Goal: Task Accomplishment & Management: Complete application form

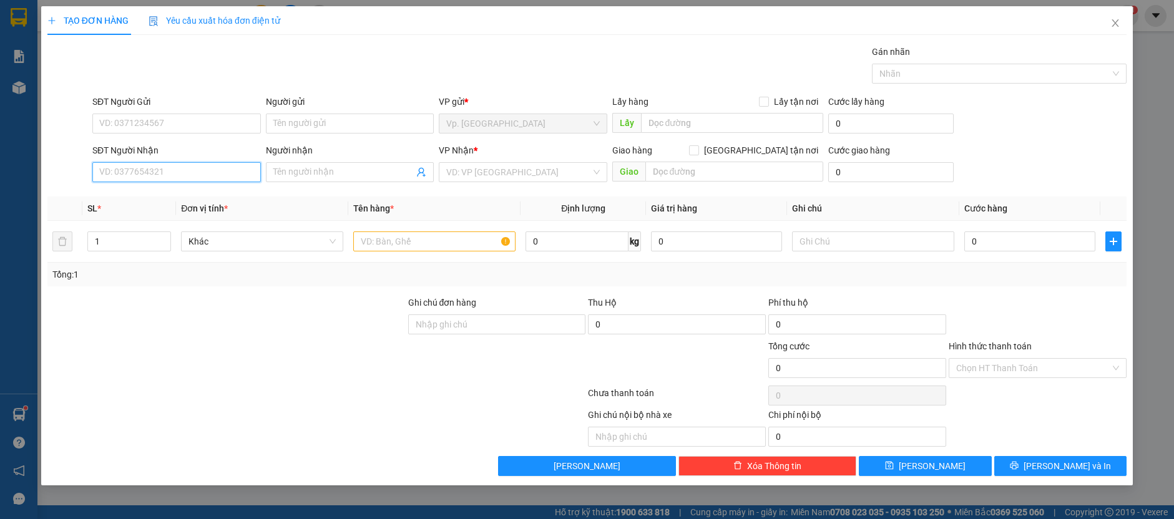
click at [202, 162] on input "SĐT Người Nhận" at bounding box center [176, 172] width 169 height 20
click at [184, 198] on div "0901892435 - K TÊN" at bounding box center [177, 196] width 154 height 14
type input "0901892435"
type input "K TÊN"
type input "40.000"
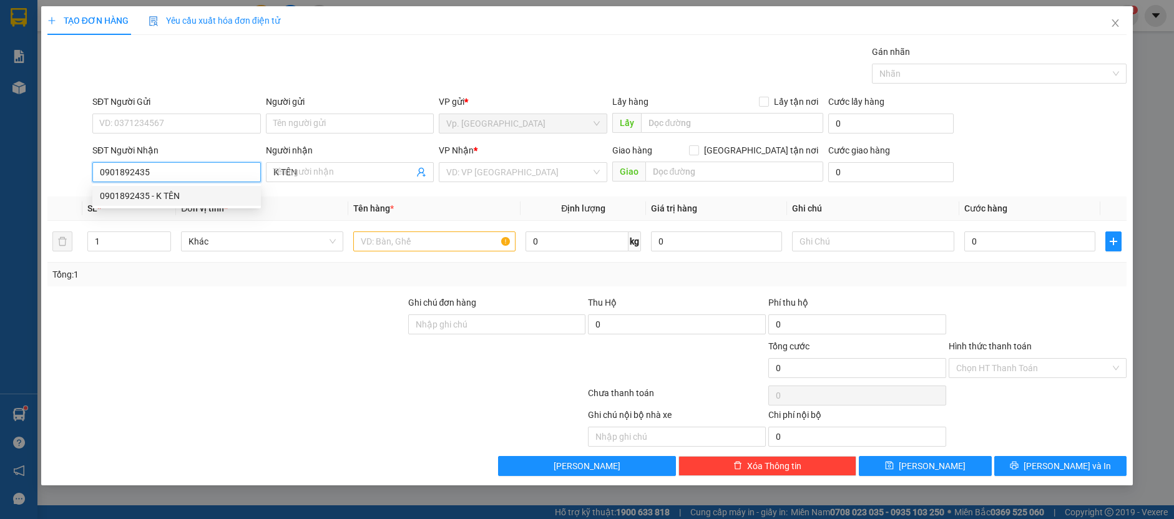
type input "40.000"
type input "0901892435"
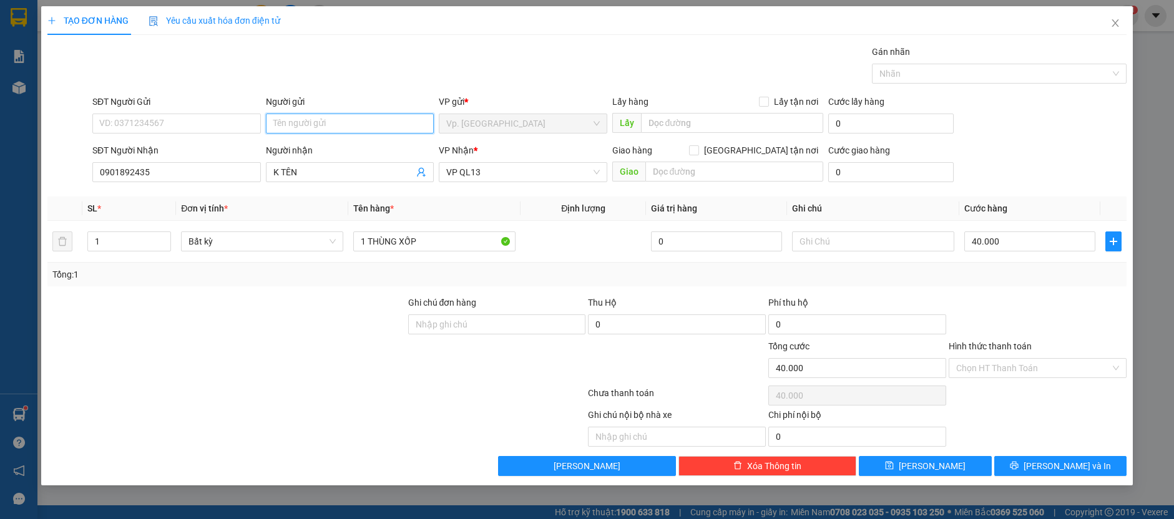
click at [307, 119] on input "Người gửi" at bounding box center [350, 124] width 169 height 20
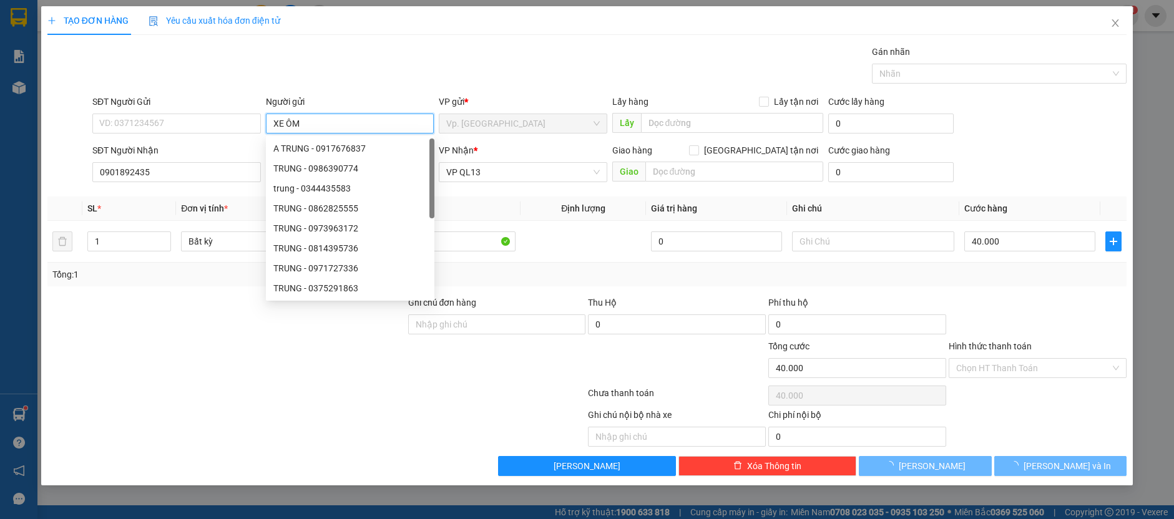
type input "XE ÔM"
click at [525, 204] on th "Định lượng" at bounding box center [583, 209] width 125 height 24
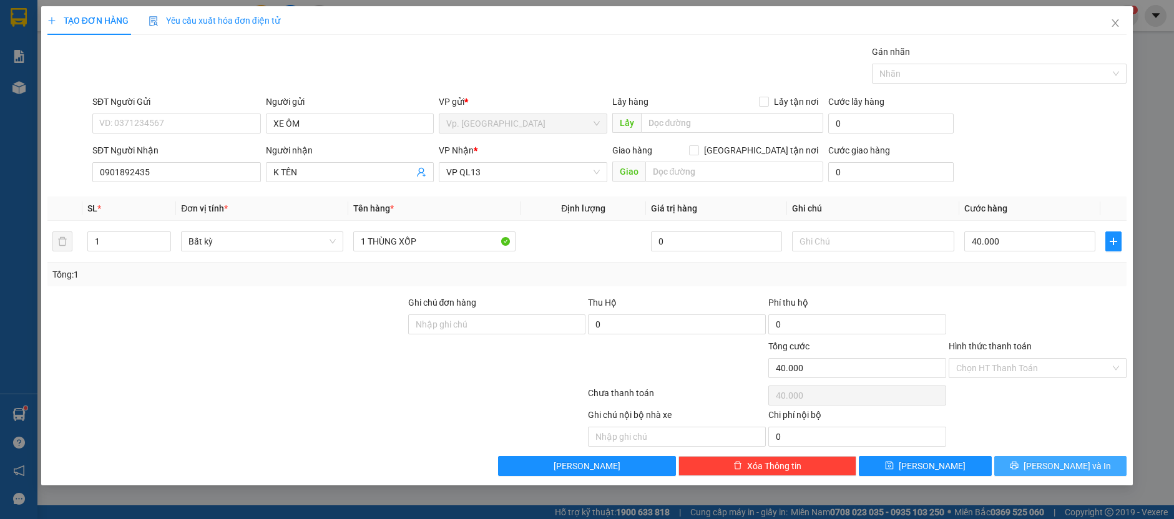
click at [1022, 460] on button "[PERSON_NAME] và In" at bounding box center [1060, 466] width 133 height 20
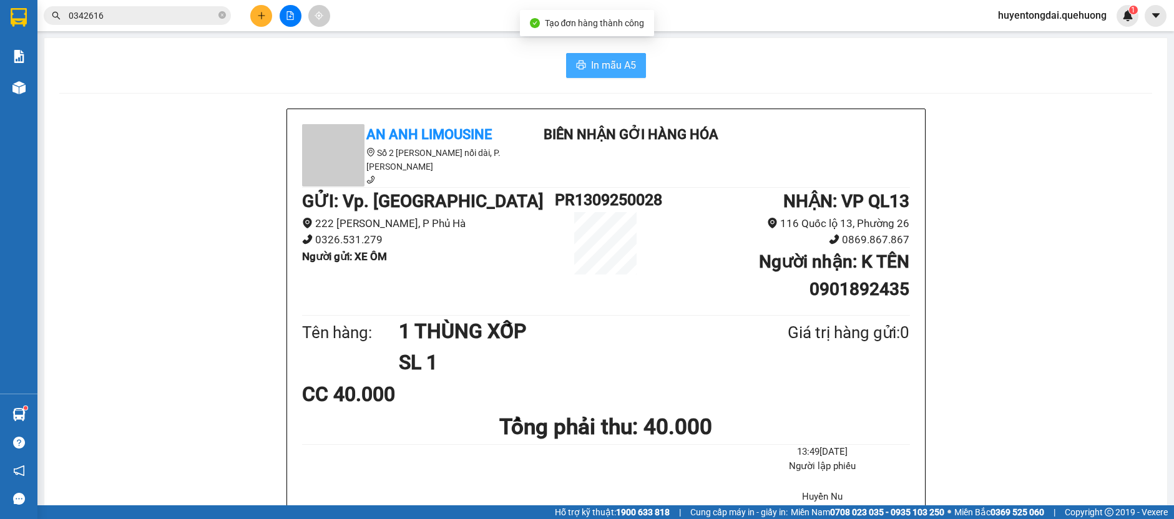
click at [602, 66] on span "In mẫu A5" at bounding box center [613, 65] width 45 height 16
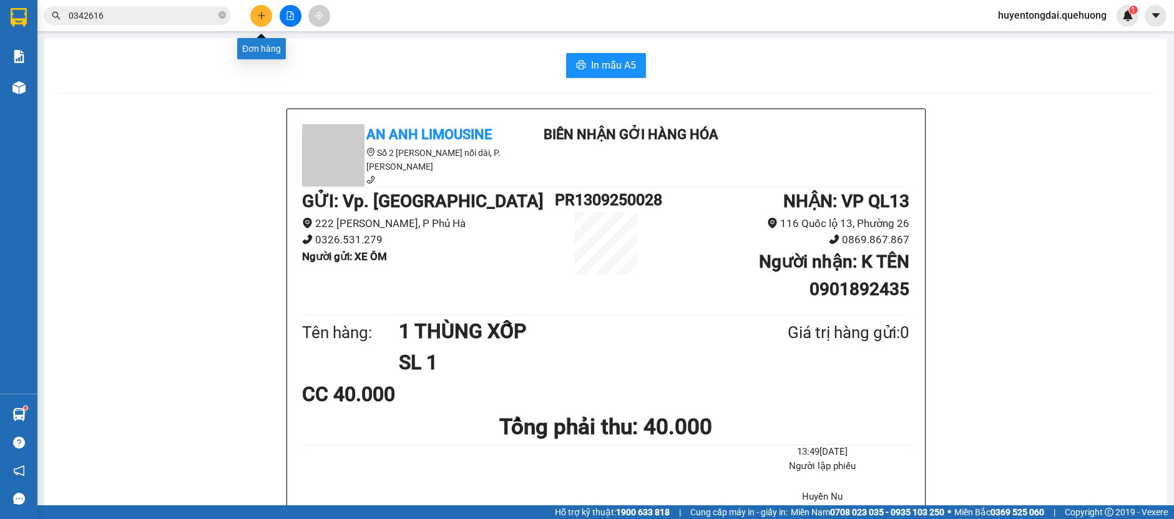
click at [260, 14] on icon "plus" at bounding box center [261, 15] width 9 height 9
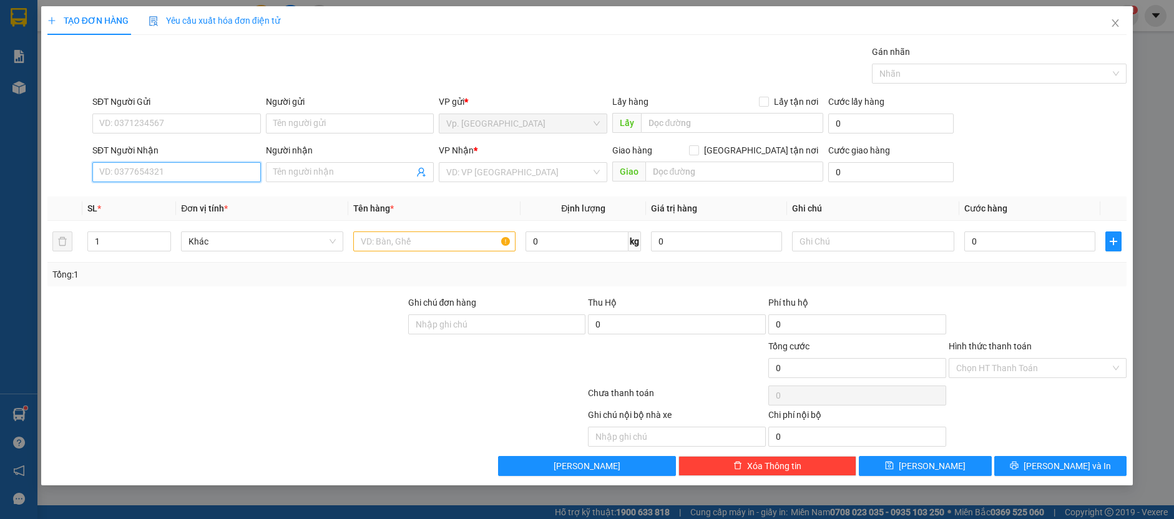
click at [182, 174] on input "SĐT Người Nhận" at bounding box center [176, 172] width 169 height 20
type input "0338624776"
click at [207, 195] on div "0338624776 - TRANG" at bounding box center [177, 196] width 154 height 14
type input "TRANG"
type input "TÂN PHÚ"
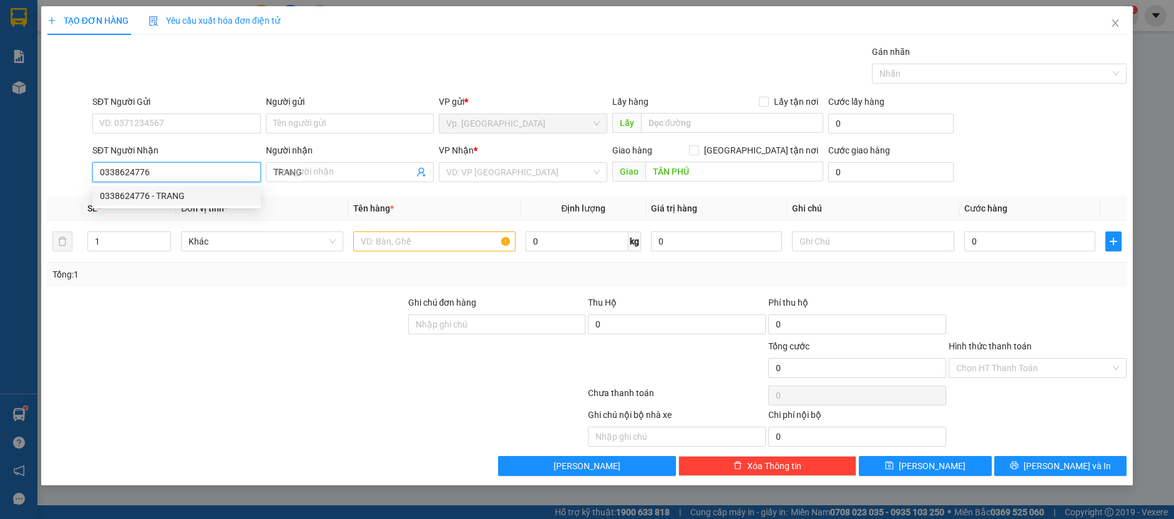
type input "50.000"
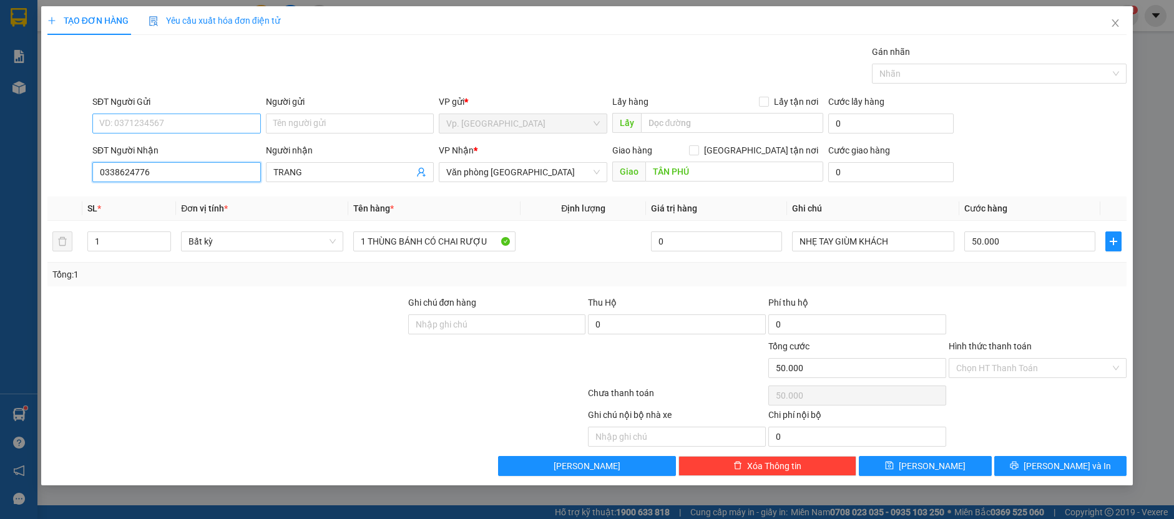
type input "0338624776"
click at [184, 130] on input "SĐT Người Gửi" at bounding box center [176, 124] width 169 height 20
click at [233, 150] on div "0978499865 - LAM" at bounding box center [177, 149] width 154 height 14
type input "0978499865"
type input "LAM"
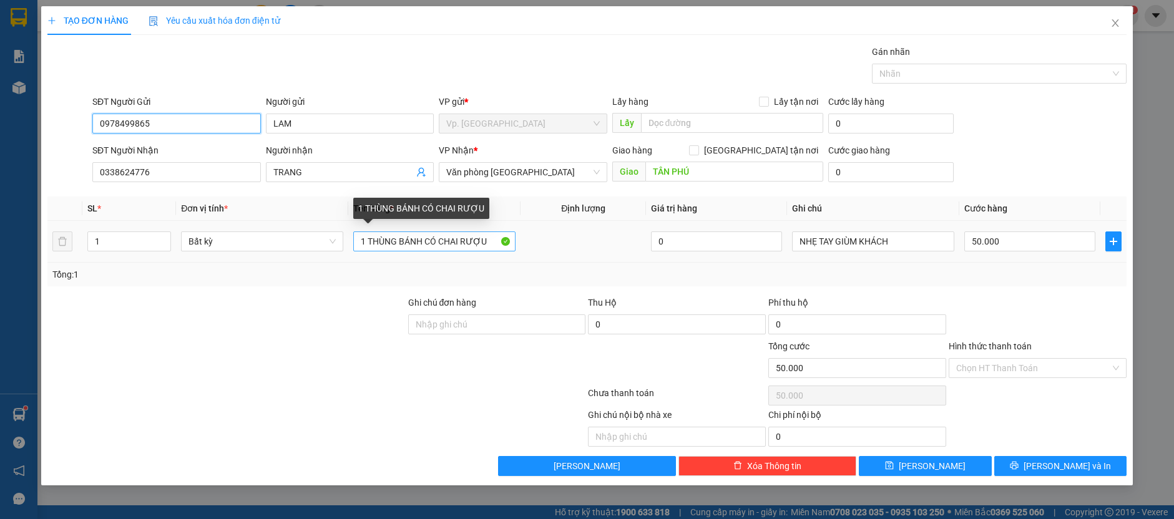
type input "0978499865"
click at [488, 238] on input "1 THÙNG BÁNH CÓ CHAI RƯỢU" at bounding box center [434, 242] width 162 height 20
type input "1"
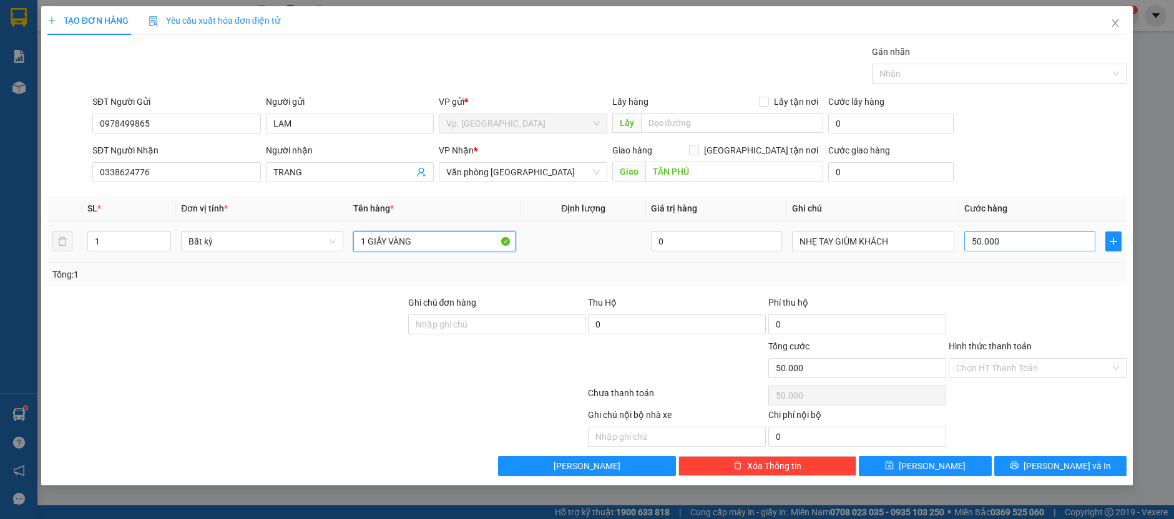
type input "1 GIẤY VÀNG"
click at [1017, 243] on input "50.000" at bounding box center [1029, 242] width 131 height 20
type input "4"
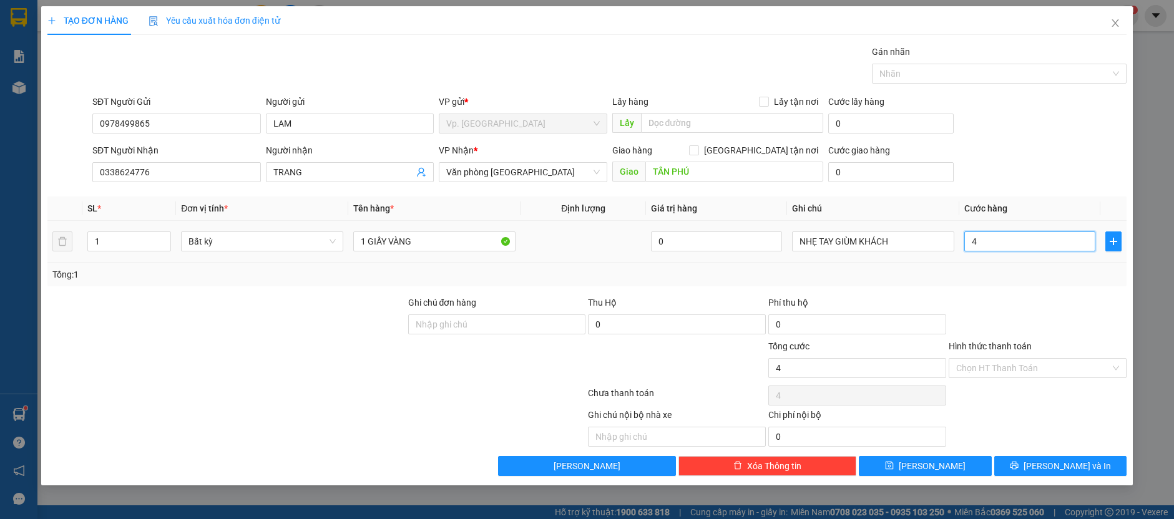
type input "40"
type input "40.000"
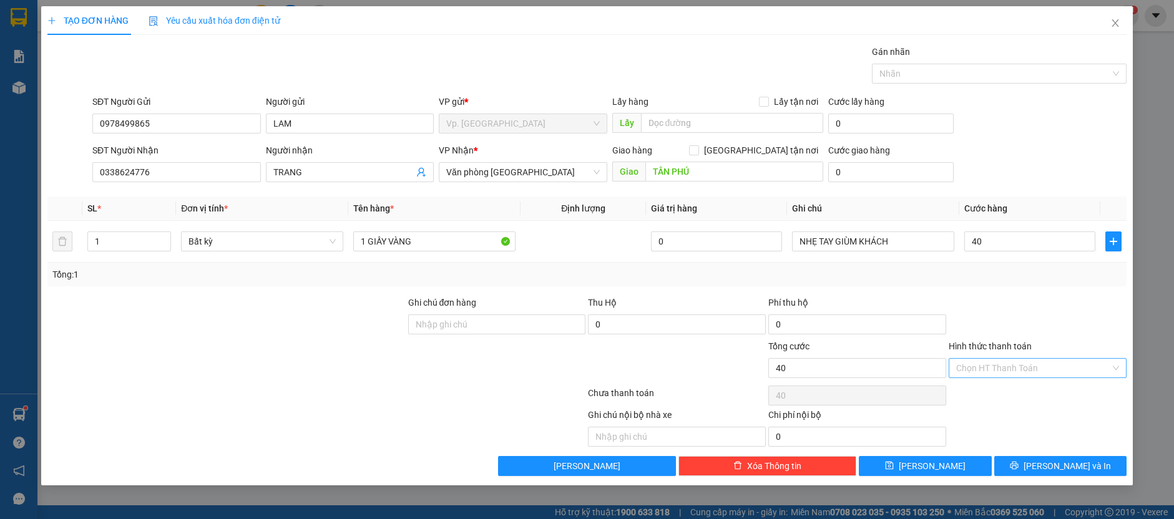
type input "40.000"
click at [1027, 365] on input "Hình thức thanh toán" at bounding box center [1033, 368] width 154 height 19
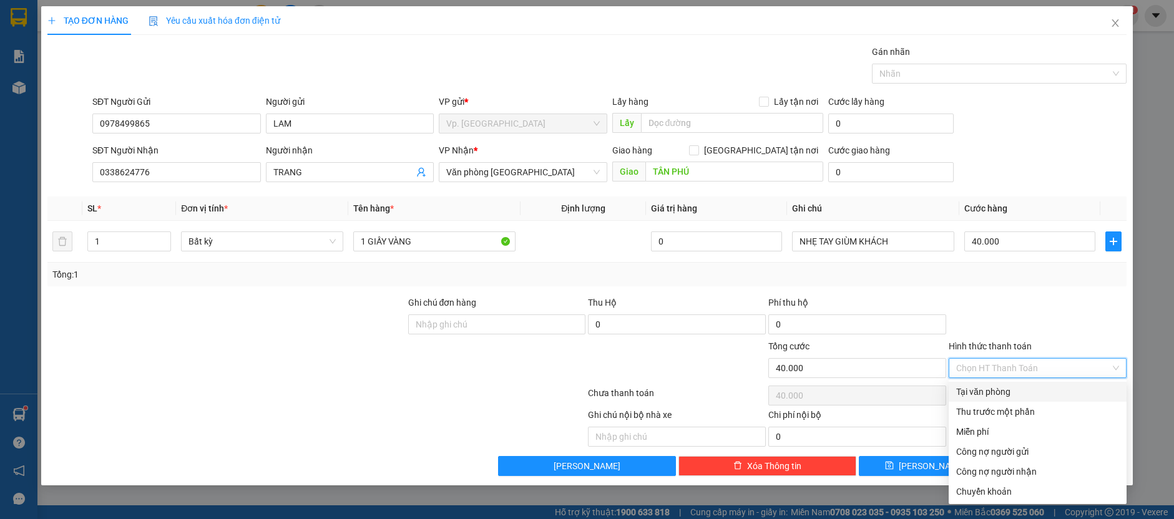
click at [998, 393] on div "Tại văn phòng" at bounding box center [1037, 392] width 163 height 14
type input "0"
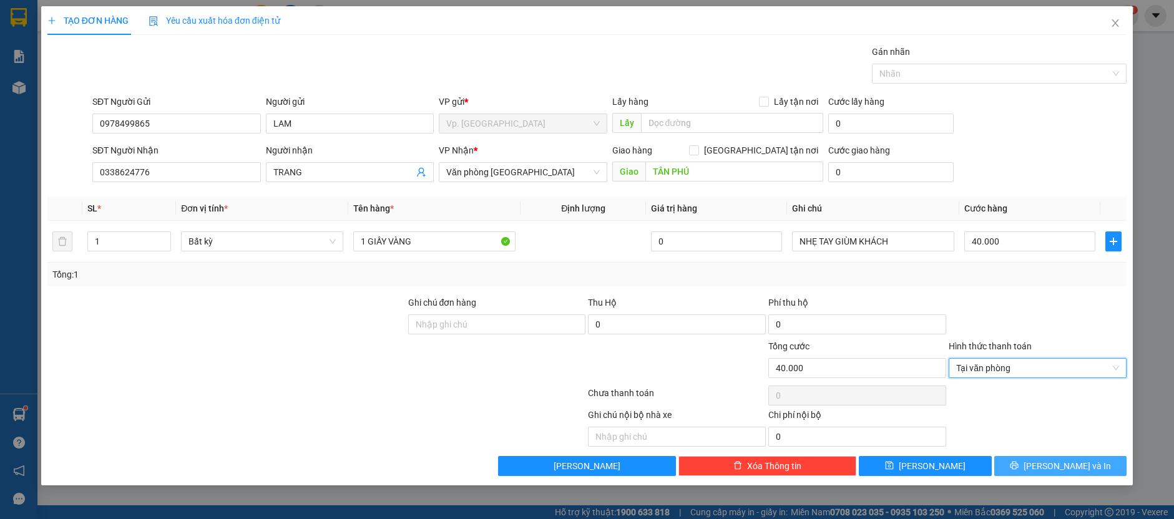
click at [1026, 461] on button "[PERSON_NAME] và In" at bounding box center [1060, 466] width 133 height 20
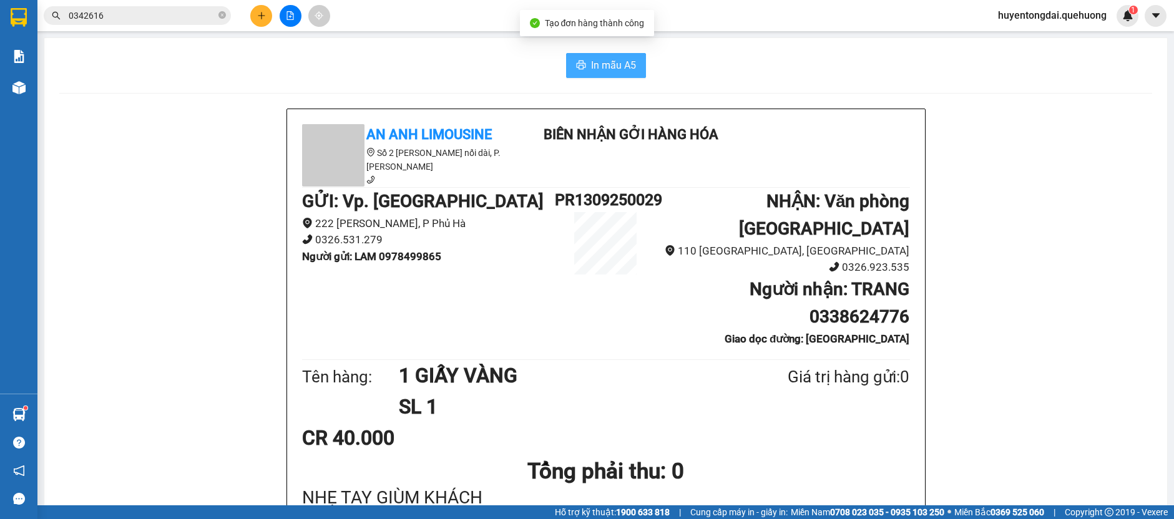
click at [614, 77] on button "In mẫu A5" at bounding box center [606, 65] width 80 height 25
click at [909, 484] on div "An Anh Limousine Số 2 [PERSON_NAME] nối dài, P. [PERSON_NAME] Biên nhận gởi hàn…" at bounding box center [606, 382] width 638 height 547
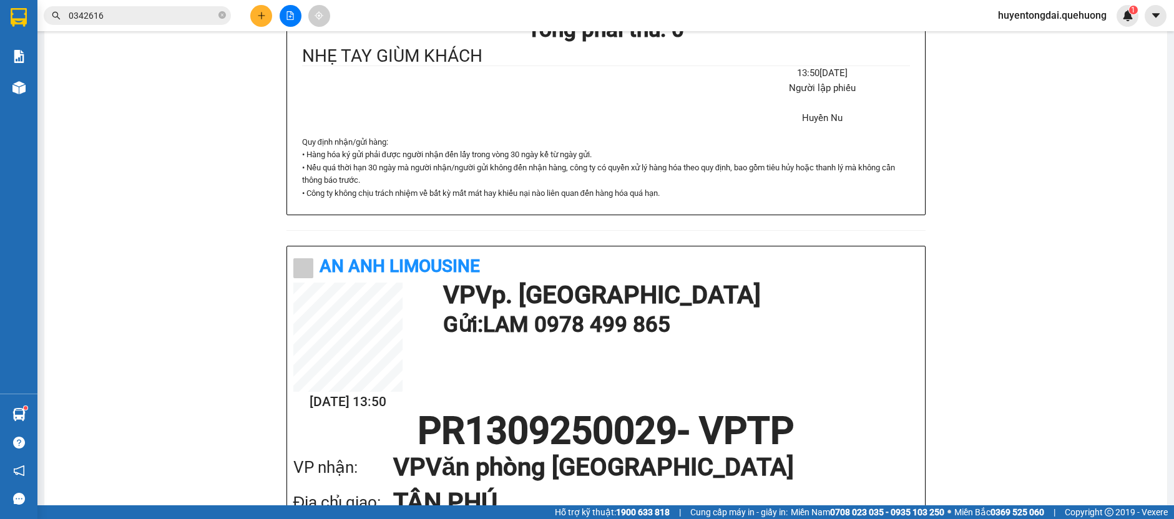
scroll to position [665, 0]
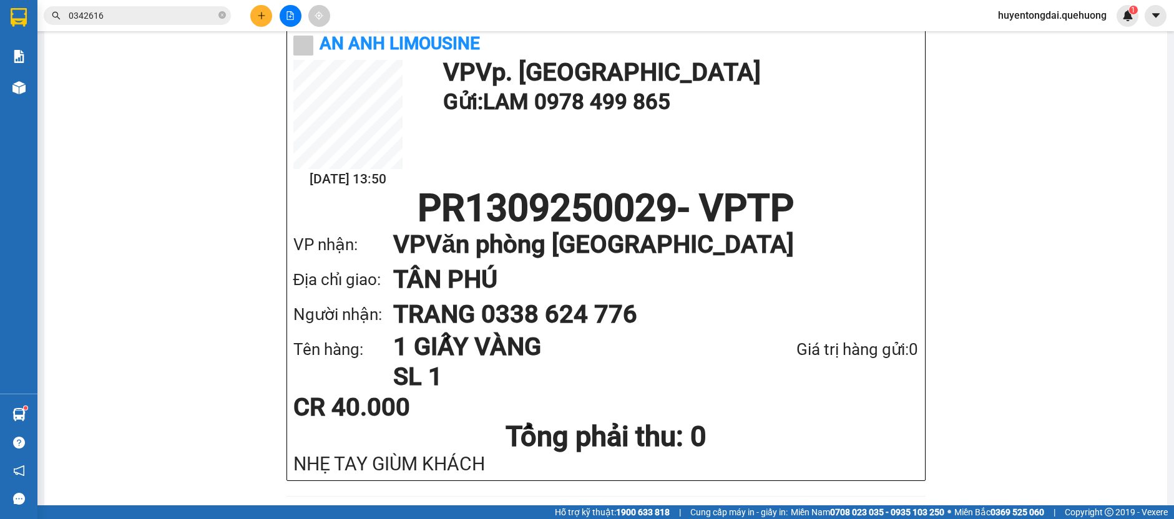
drag, startPoint x: 243, startPoint y: 221, endPoint x: 207, endPoint y: 122, distance: 105.4
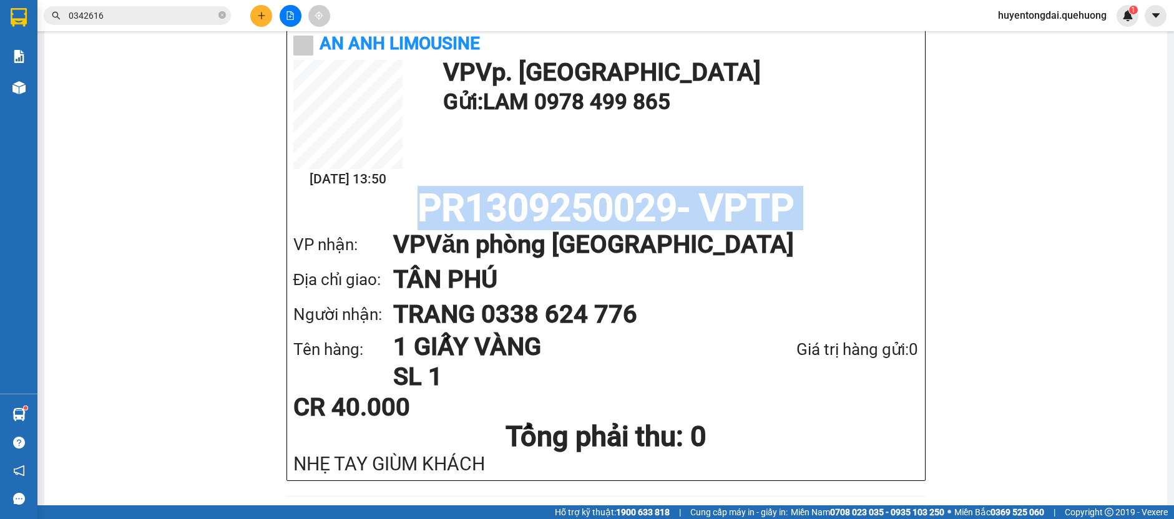
click at [265, 14] on icon "plus" at bounding box center [261, 15] width 9 height 9
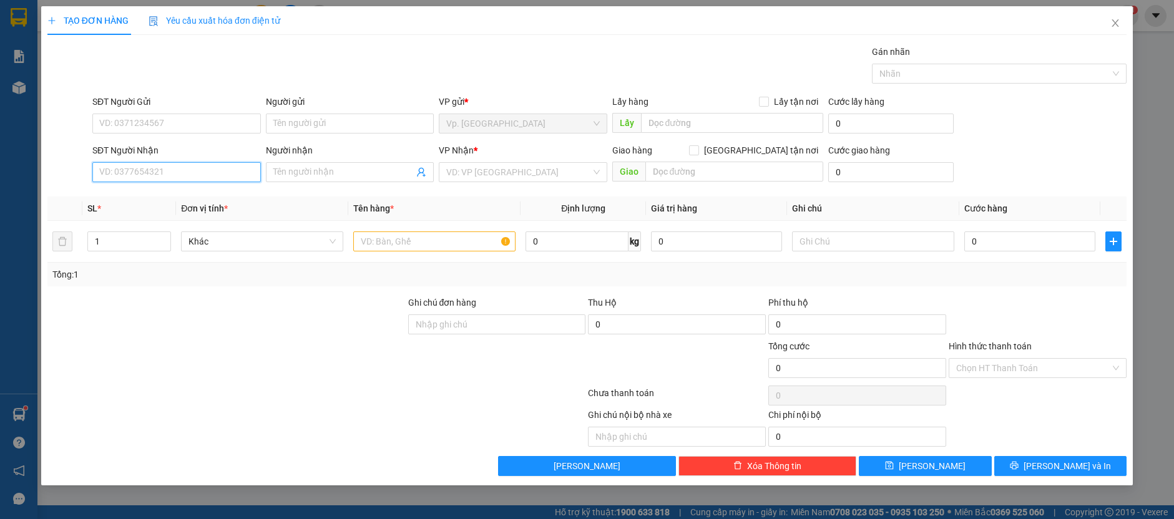
click at [155, 170] on input "SĐT Người Nhận" at bounding box center [176, 172] width 169 height 20
click at [171, 202] on div "0909644426 - NHỊ" at bounding box center [177, 196] width 154 height 14
type input "0909644426"
type input "NHỊ"
type input "TÂN PHÚ"
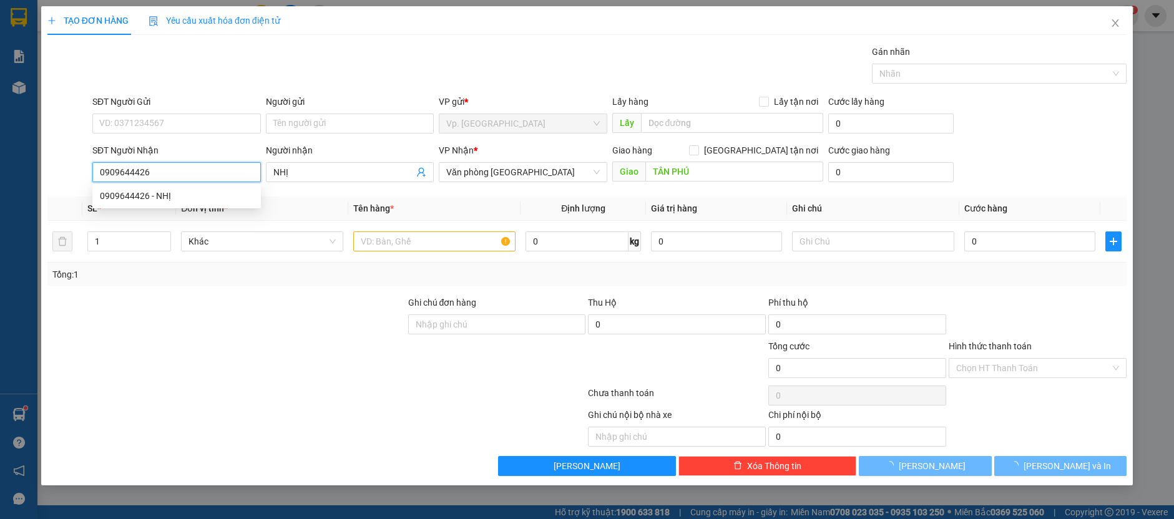
type input "50.000"
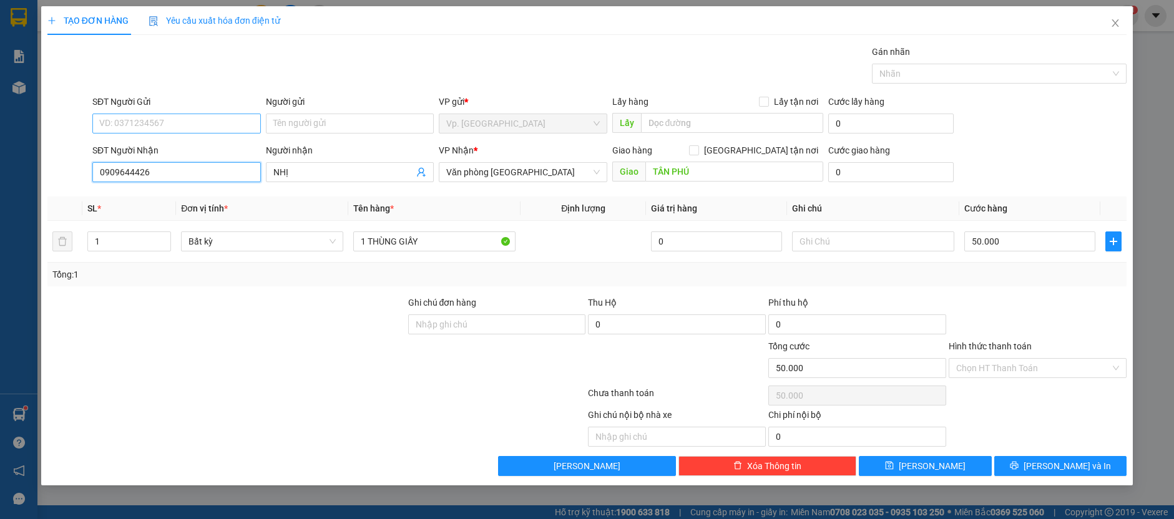
type input "0909644426"
click at [129, 127] on input "SĐT Người Gửi" at bounding box center [176, 124] width 169 height 20
type input "0394077148"
click at [1027, 236] on input "50.000" at bounding box center [1029, 242] width 131 height 20
type input "0"
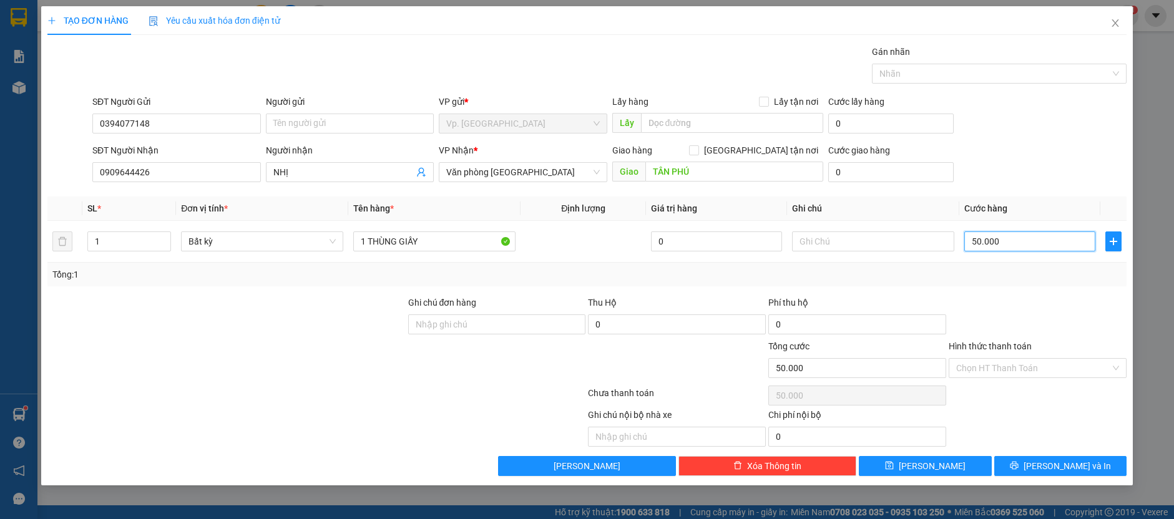
type input "0"
click at [969, 242] on input "0" at bounding box center [1029, 242] width 131 height 20
type input "60"
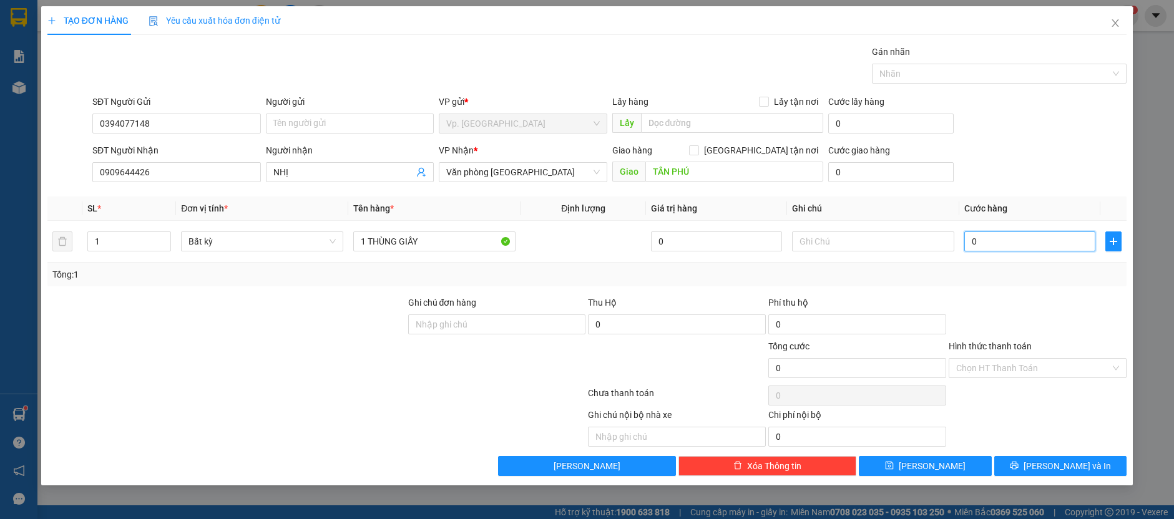
type input "60"
type input "600"
type input "6.000"
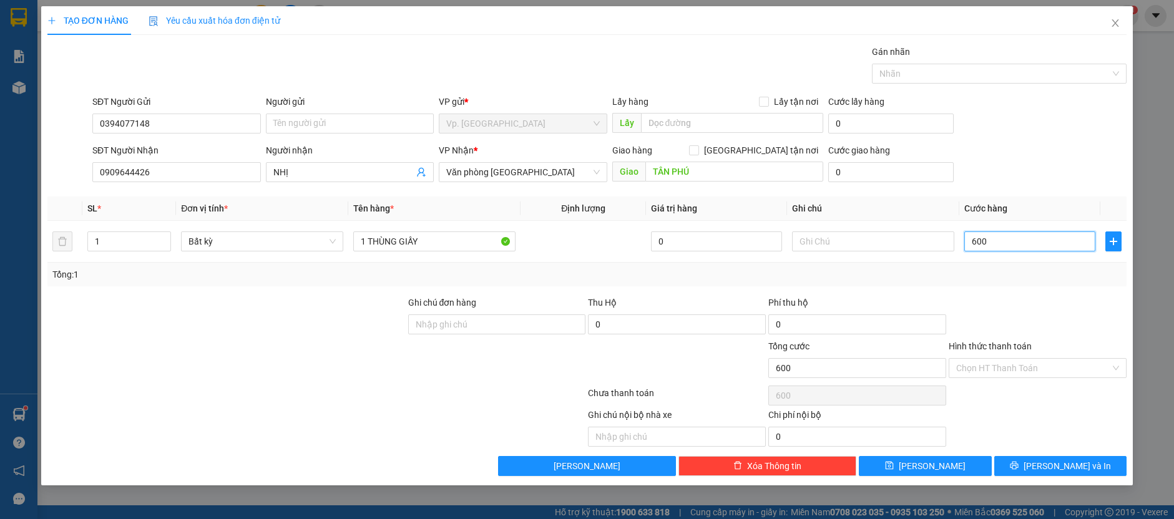
type input "6.000"
type input "60.000"
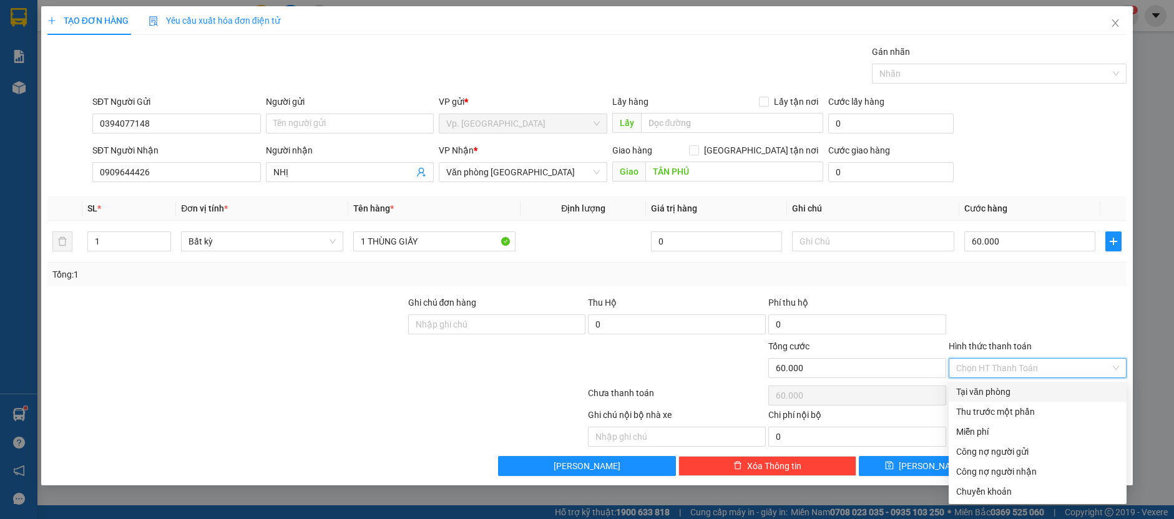
click at [1086, 366] on input "Hình thức thanh toán" at bounding box center [1033, 368] width 154 height 19
click at [1054, 393] on div "Tại văn phòng" at bounding box center [1037, 392] width 163 height 14
type input "0"
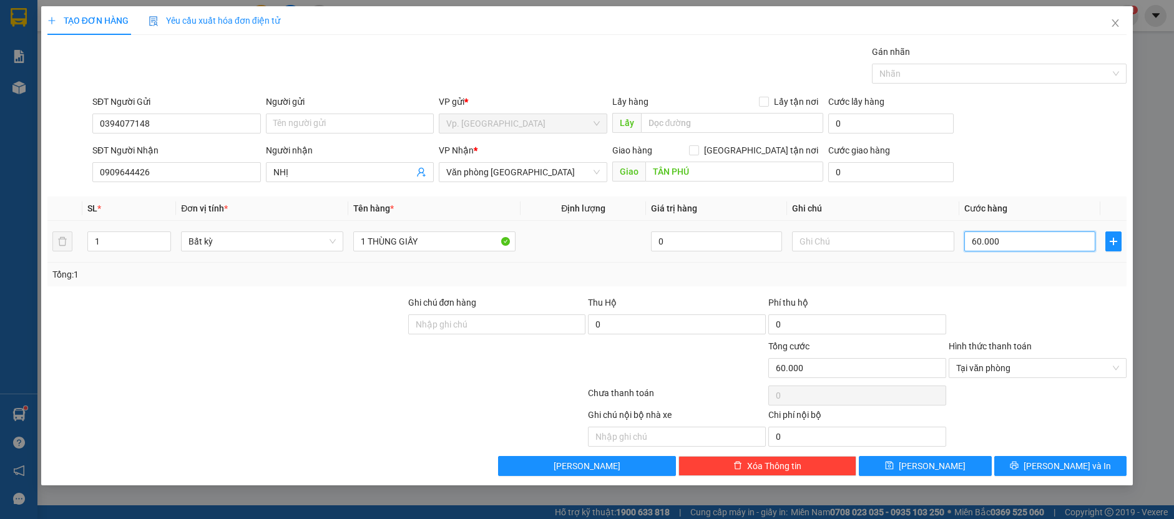
click at [1037, 245] on input "60.000" at bounding box center [1029, 242] width 131 height 20
type input "5"
type input "50"
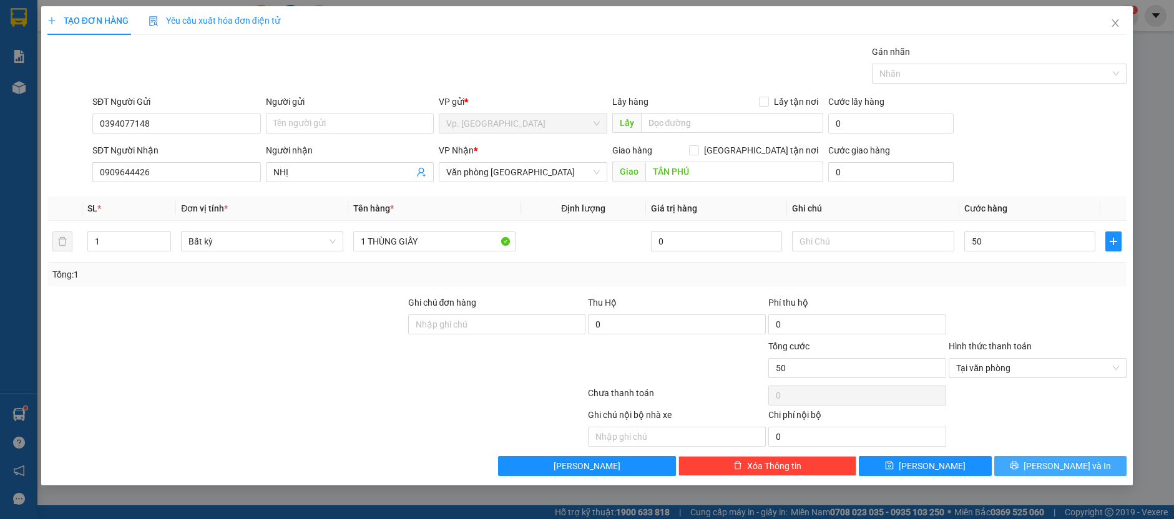
type input "50.000"
click at [1019, 461] on icon "printer" at bounding box center [1014, 465] width 9 height 9
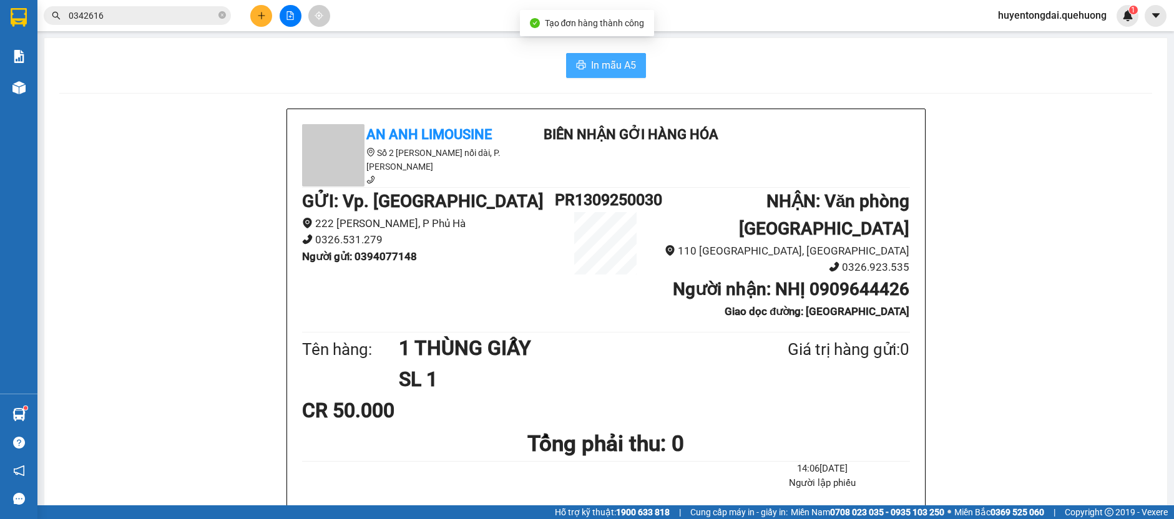
click at [599, 59] on span "In mẫu A5" at bounding box center [613, 65] width 45 height 16
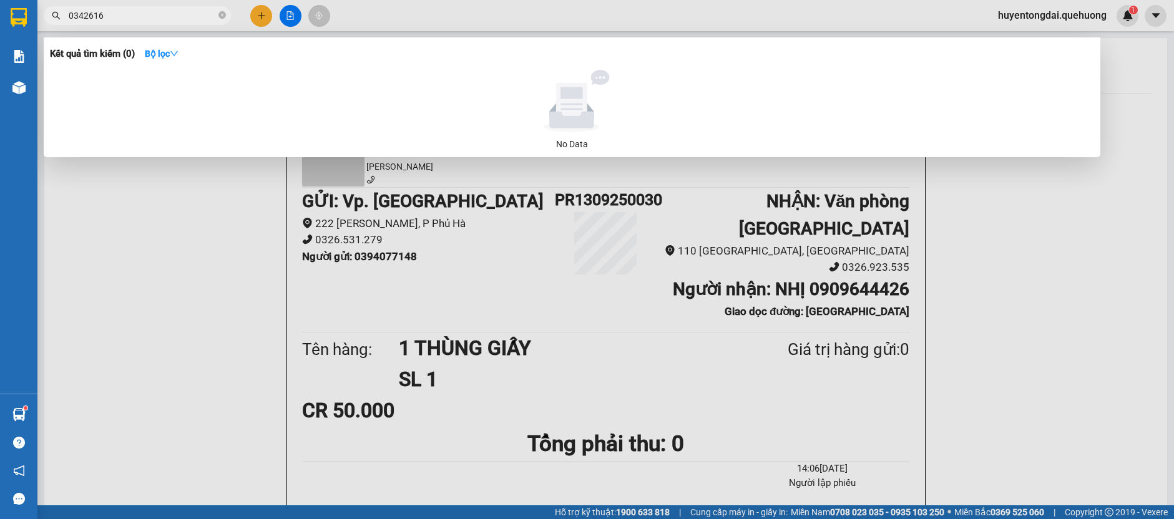
click at [124, 17] on input "0342616" at bounding box center [142, 16] width 147 height 14
type input "0"
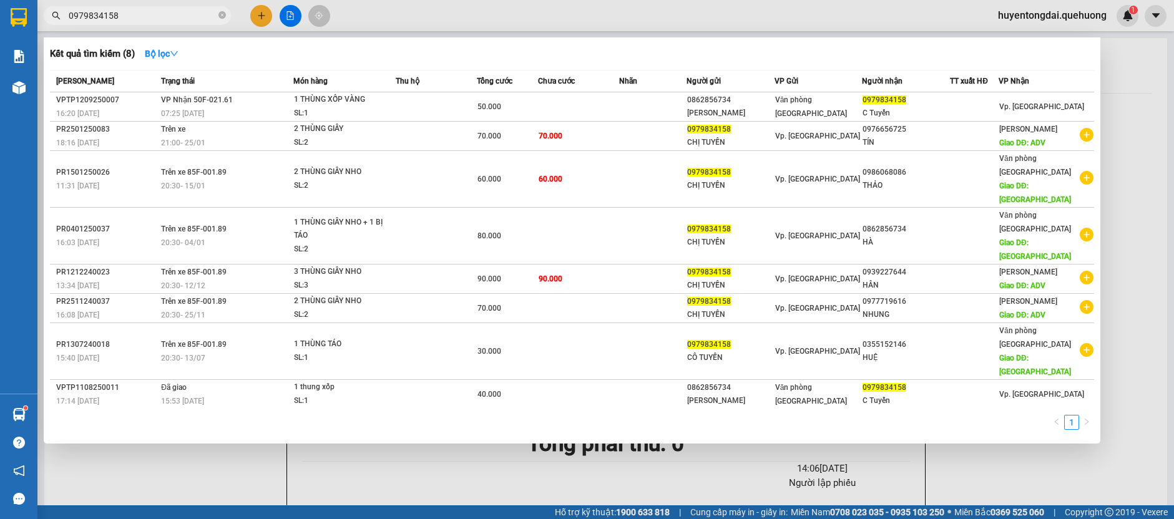
type input "0979834158"
click at [260, 12] on div at bounding box center [587, 259] width 1174 height 519
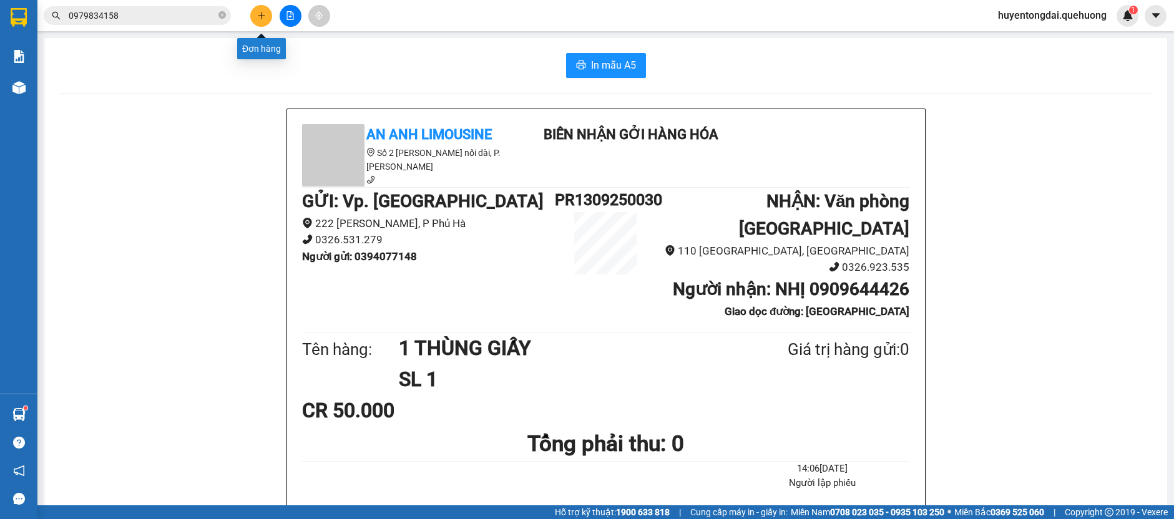
click at [261, 19] on icon "plus" at bounding box center [261, 15] width 9 height 9
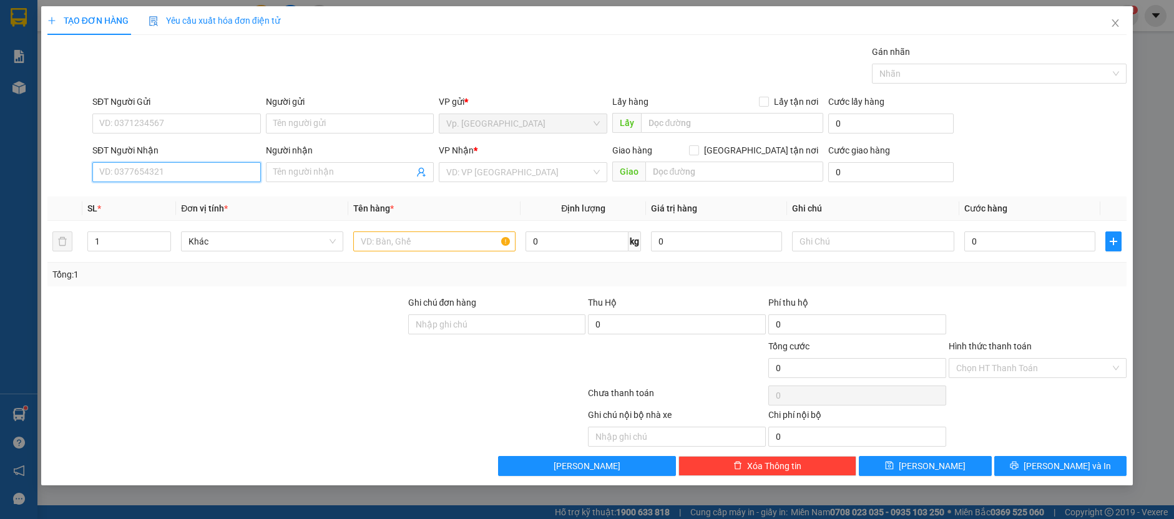
click at [184, 172] on input "SĐT Người Nhận" at bounding box center [176, 172] width 169 height 20
click at [163, 129] on input "SĐT Người Gửi" at bounding box center [176, 124] width 169 height 20
type input "0335831358"
click at [143, 175] on input "SĐT Người Nhận" at bounding box center [176, 172] width 169 height 20
type input "0837392238"
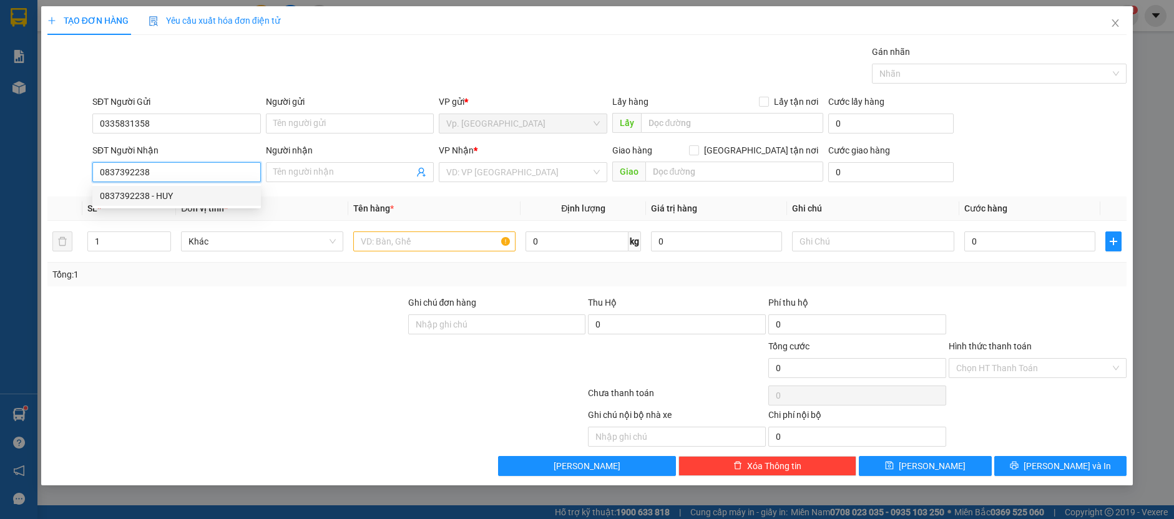
click at [193, 190] on div "0837392238 - HUY" at bounding box center [177, 196] width 154 height 14
type input "HUY"
type input "30.000"
type input "0837392238"
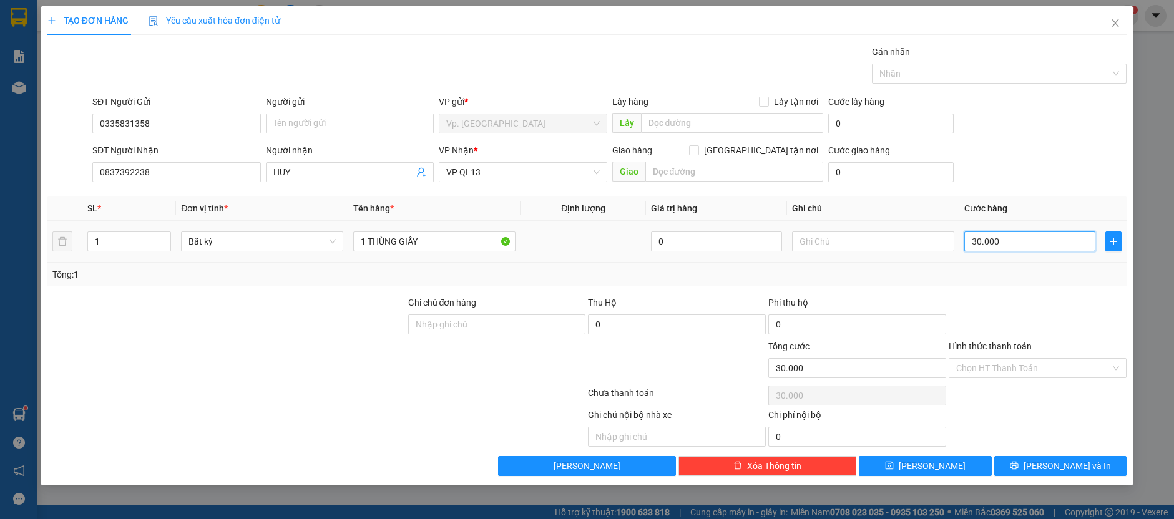
click at [1001, 238] on input "30.000" at bounding box center [1029, 242] width 131 height 20
type input "4"
type input "40"
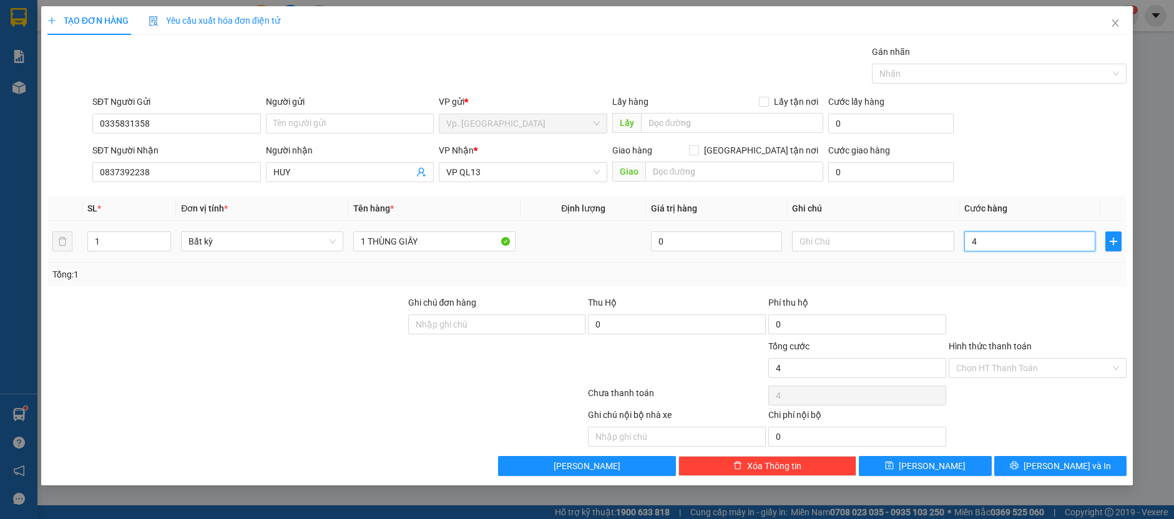
type input "40"
type input "40.000"
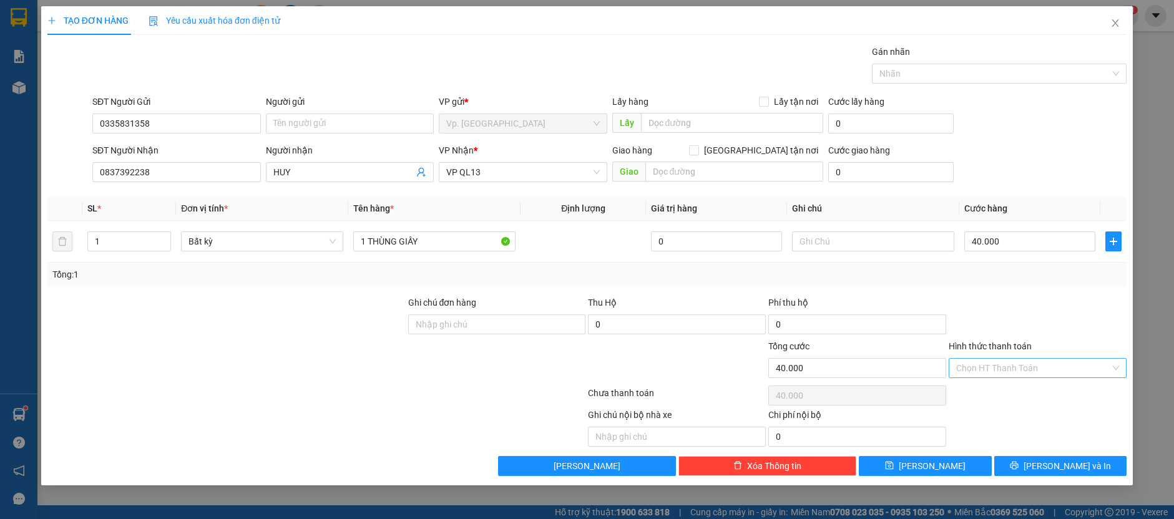
click at [991, 365] on input "Hình thức thanh toán" at bounding box center [1033, 368] width 154 height 19
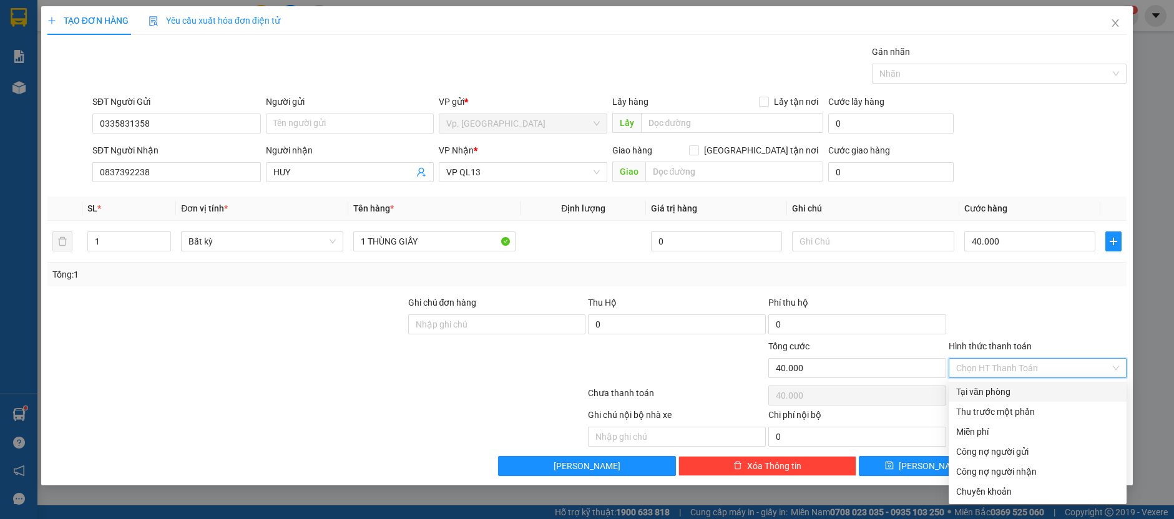
click at [1007, 391] on div "Tại văn phòng" at bounding box center [1037, 392] width 163 height 14
type input "0"
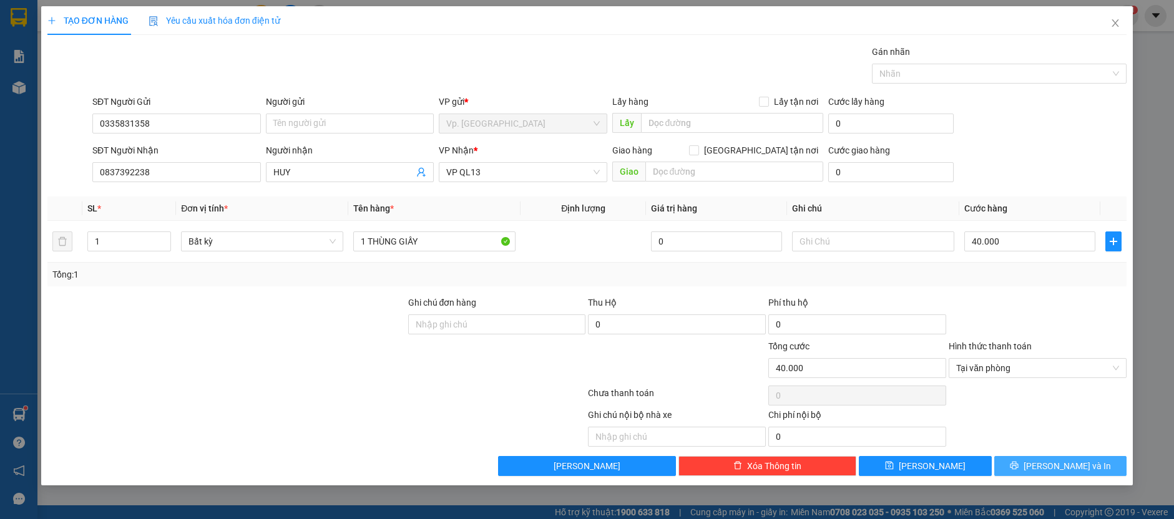
click at [1026, 470] on button "[PERSON_NAME] và In" at bounding box center [1060, 466] width 133 height 20
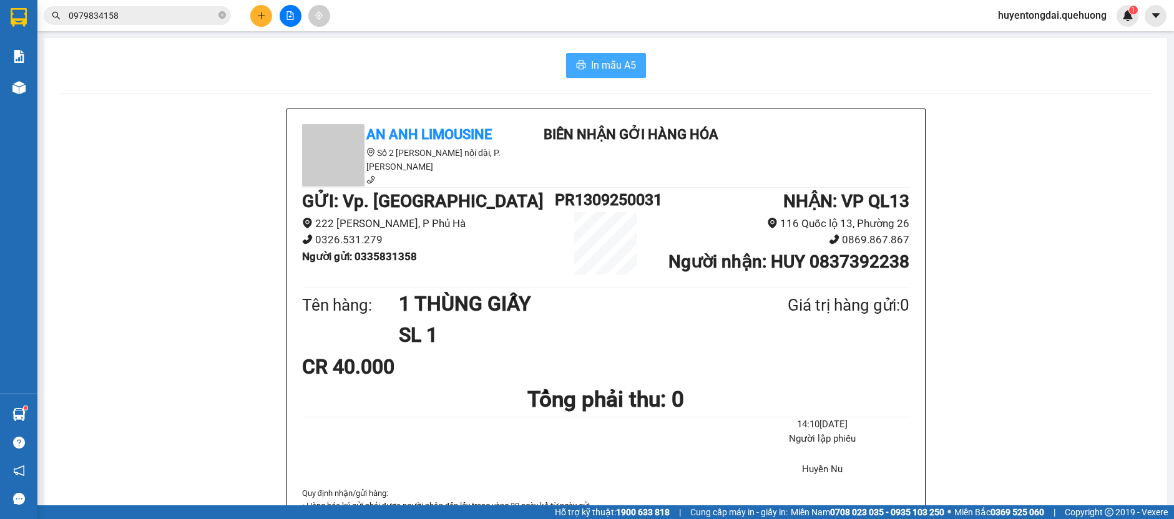
click at [578, 62] on icon "printer" at bounding box center [581, 65] width 10 height 10
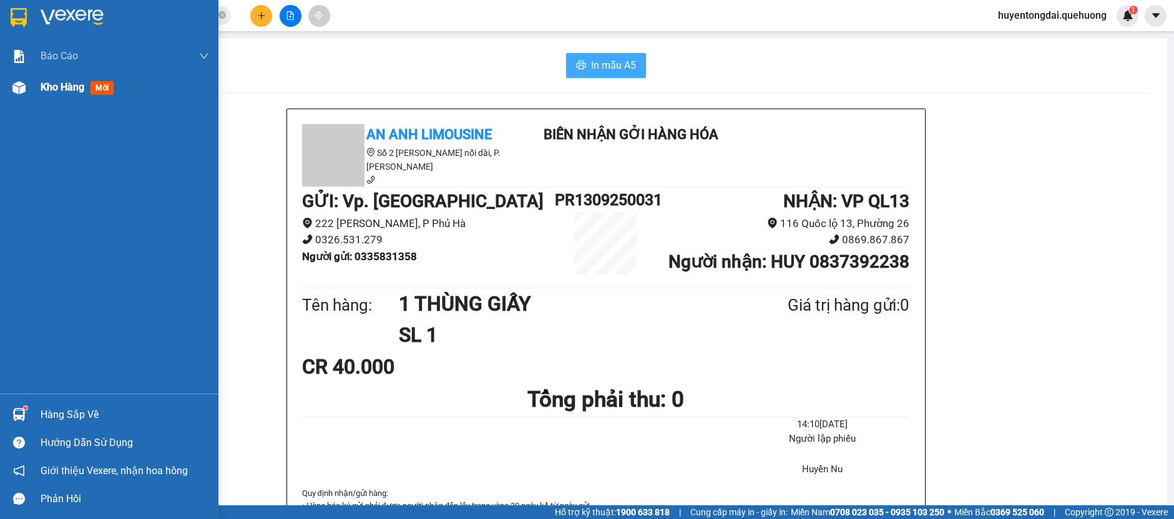
click at [17, 86] on img at bounding box center [18, 87] width 13 height 13
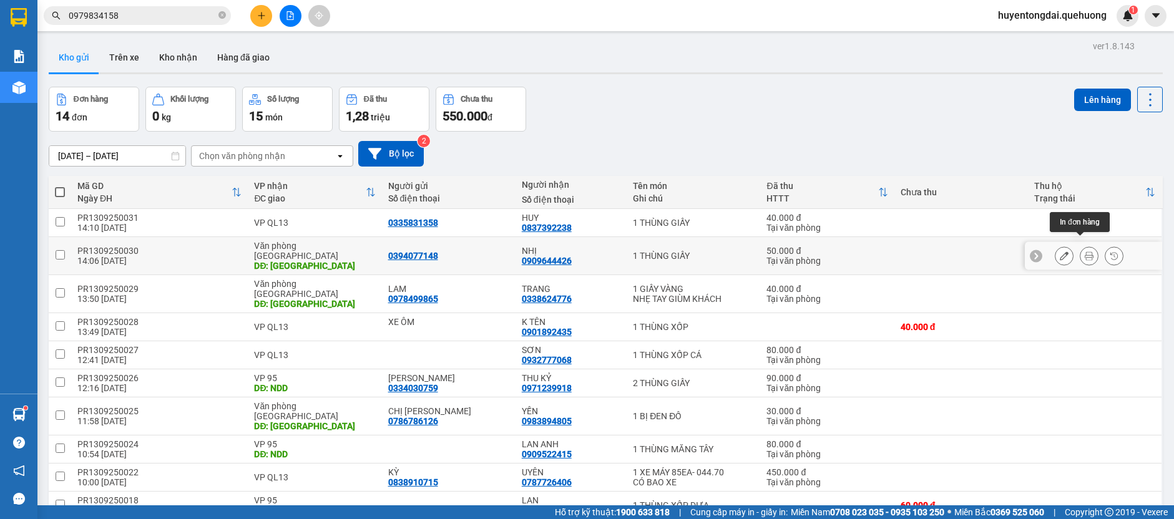
click at [1081, 251] on button at bounding box center [1089, 256] width 17 height 22
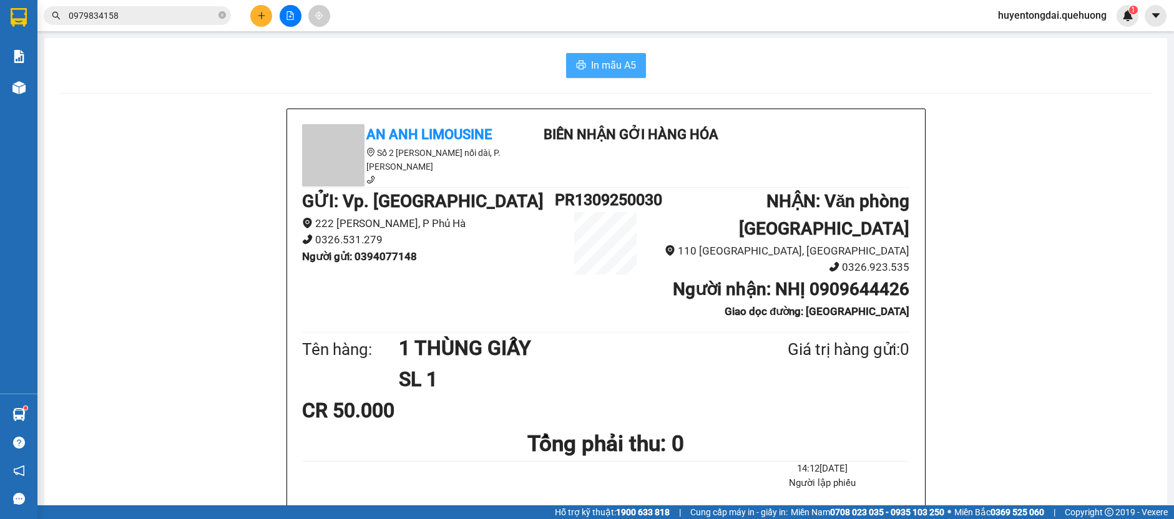
click at [600, 71] on span "In mẫu A5" at bounding box center [613, 65] width 45 height 16
